Goal: Navigation & Orientation: Find specific page/section

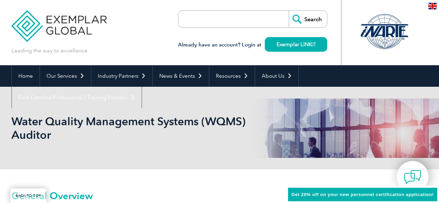
scroll to position [161, 0]
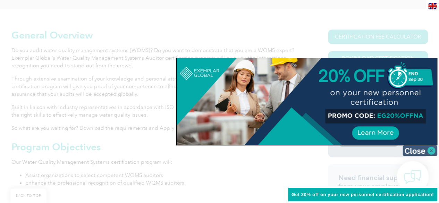
click at [418, 153] on img at bounding box center [419, 150] width 35 height 10
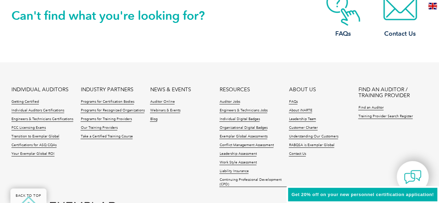
scroll to position [924, 0]
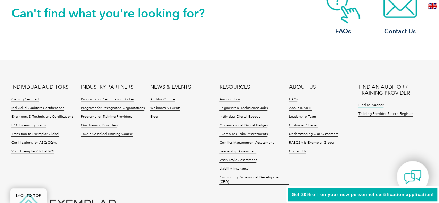
click at [376, 103] on link "Find an Auditor" at bounding box center [370, 105] width 25 height 5
click at [400, 115] on link "Training Provider Search Register" at bounding box center [385, 114] width 54 height 5
click at [169, 99] on link "Auditor Online" at bounding box center [162, 99] width 25 height 5
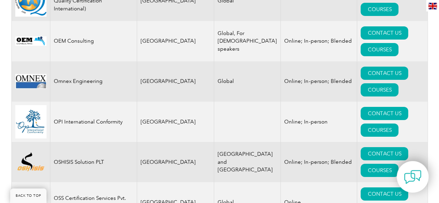
scroll to position [7768, 0]
